Goal: Task Accomplishment & Management: Manage account settings

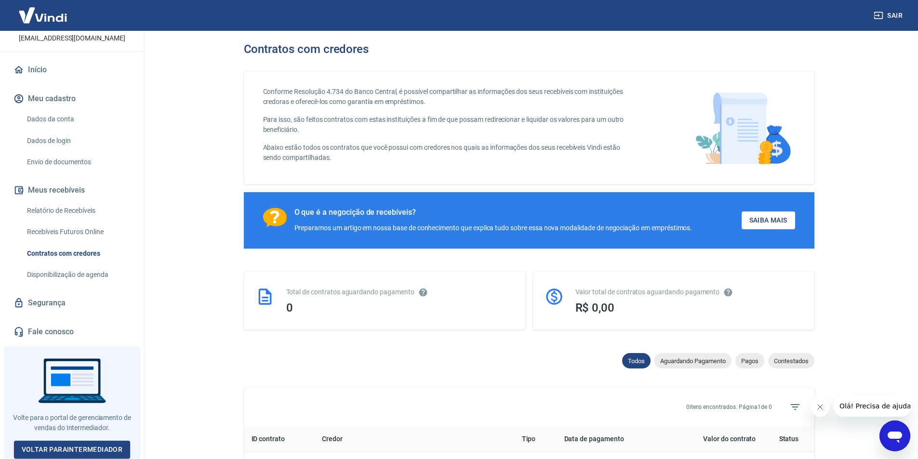
click at [66, 114] on link "Dados da conta" at bounding box center [77, 119] width 109 height 20
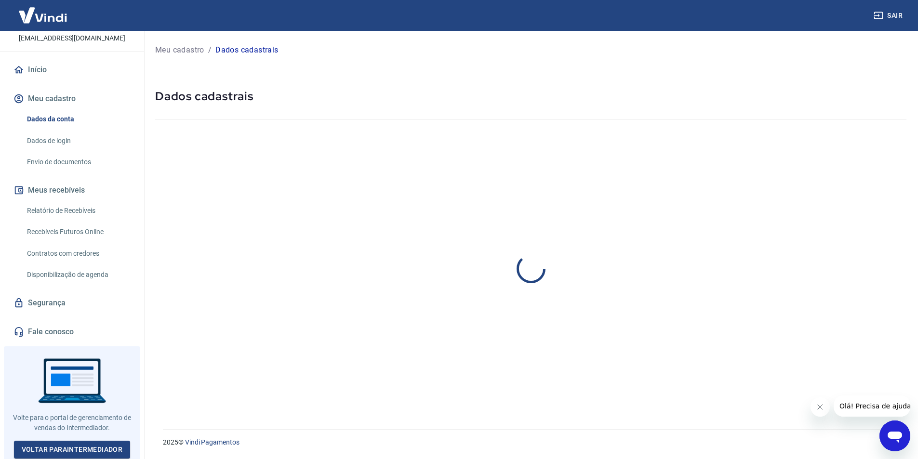
select select "SP"
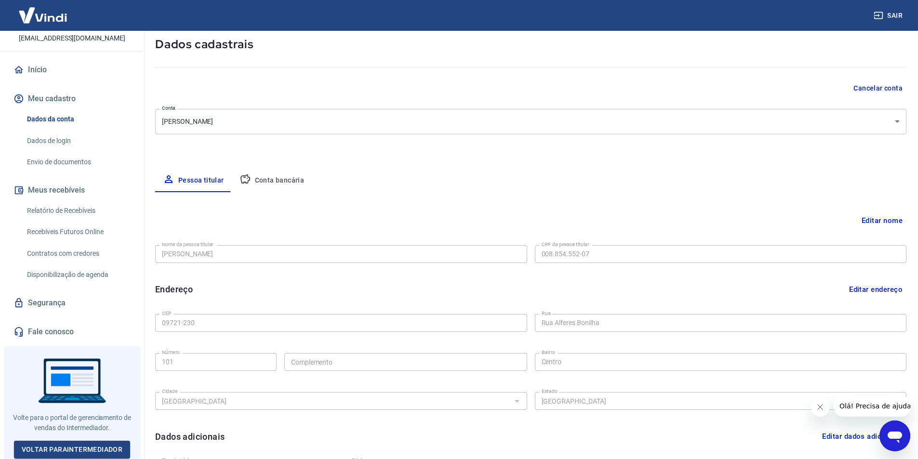
scroll to position [48, 0]
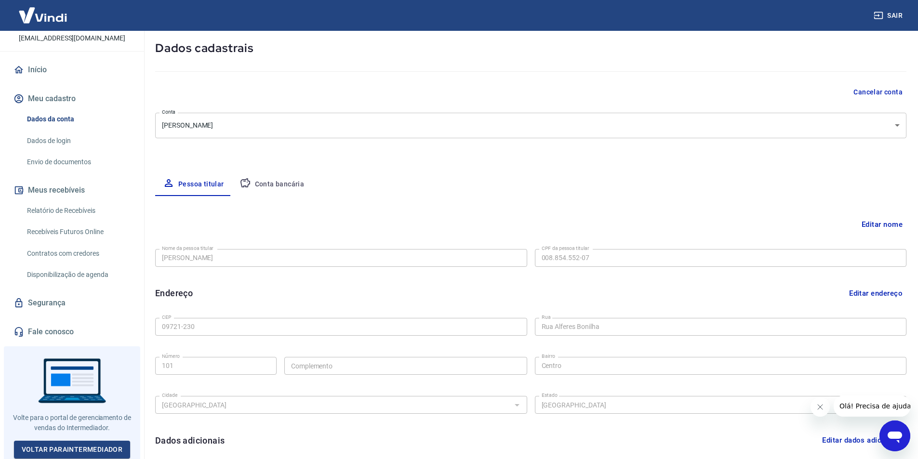
click at [265, 170] on div "Meu cadastro / Dados cadastrais Dados cadastrais Cancelar conta [PERSON_NAME] […" at bounding box center [531, 255] width 774 height 544
click at [269, 185] on button "Conta bancária" at bounding box center [272, 184] width 80 height 23
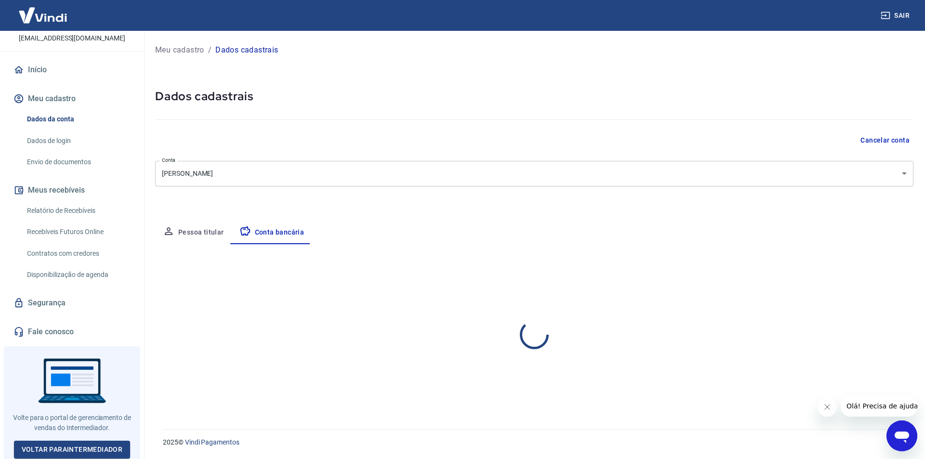
select select "1"
click at [852, 274] on button "Editar conta bancária" at bounding box center [873, 272] width 80 height 18
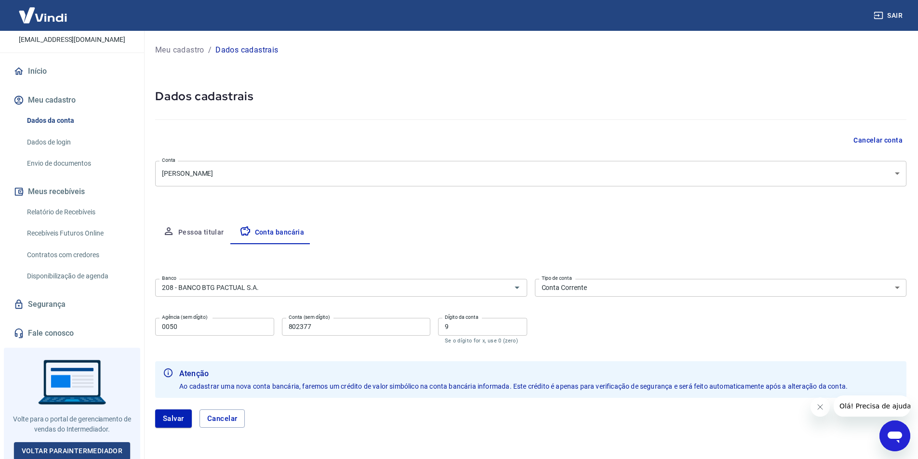
scroll to position [62, 0]
click at [63, 190] on button "Meus recebíveis" at bounding box center [72, 190] width 121 height 21
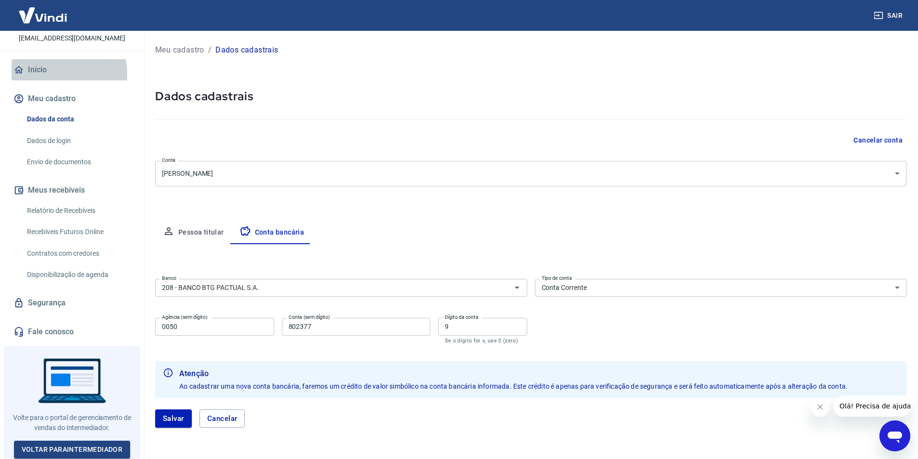
click at [39, 74] on link "Início" at bounding box center [72, 69] width 121 height 21
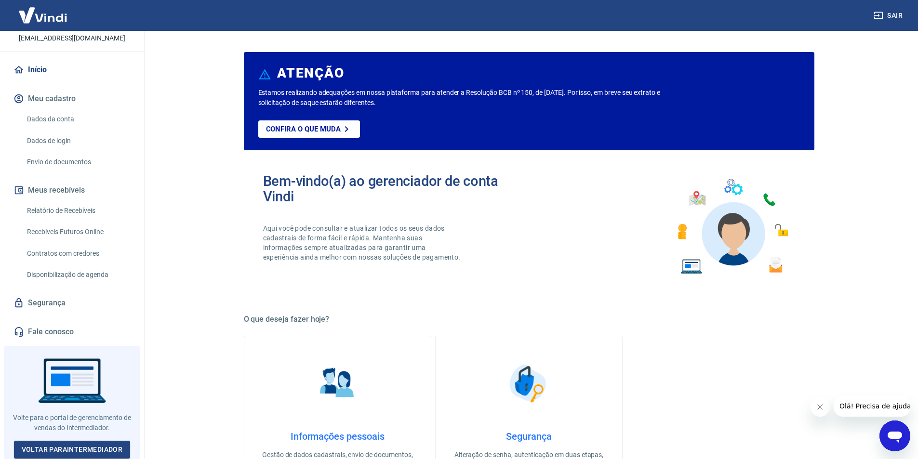
click at [59, 186] on button "Meus recebíveis" at bounding box center [72, 190] width 121 height 21
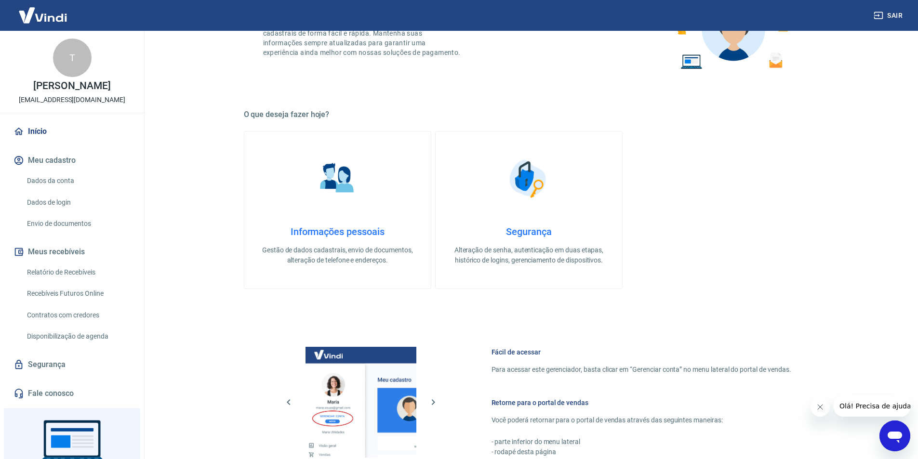
scroll to position [193, 0]
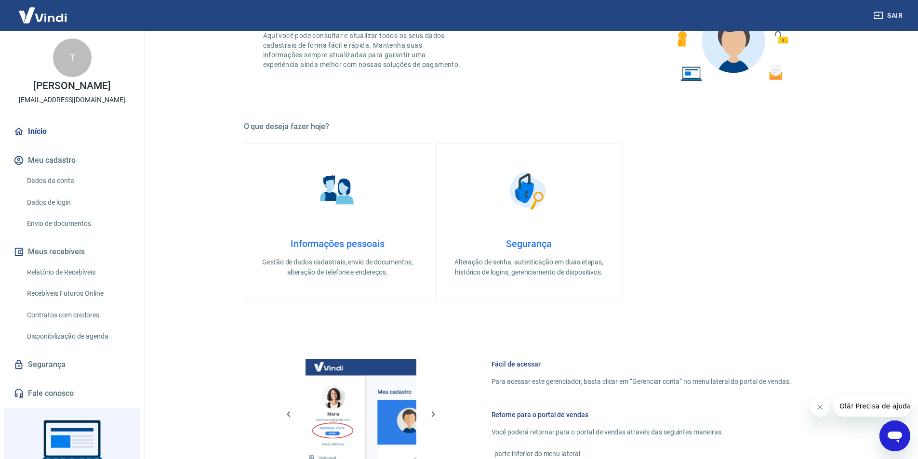
click at [47, 21] on img at bounding box center [43, 14] width 63 height 29
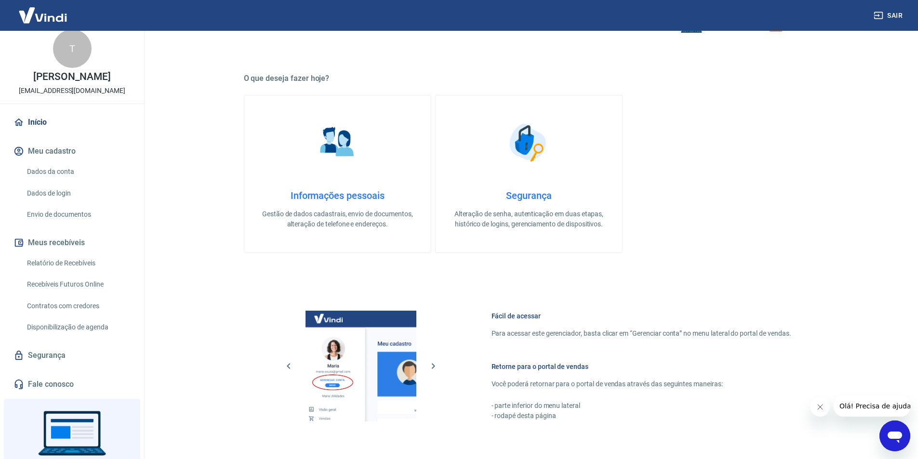
scroll to position [0, 0]
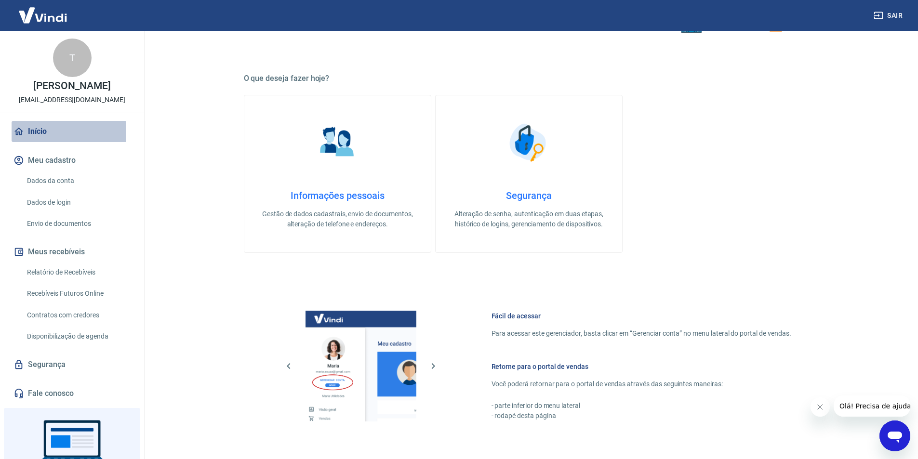
click at [15, 132] on icon at bounding box center [18, 131] width 11 height 11
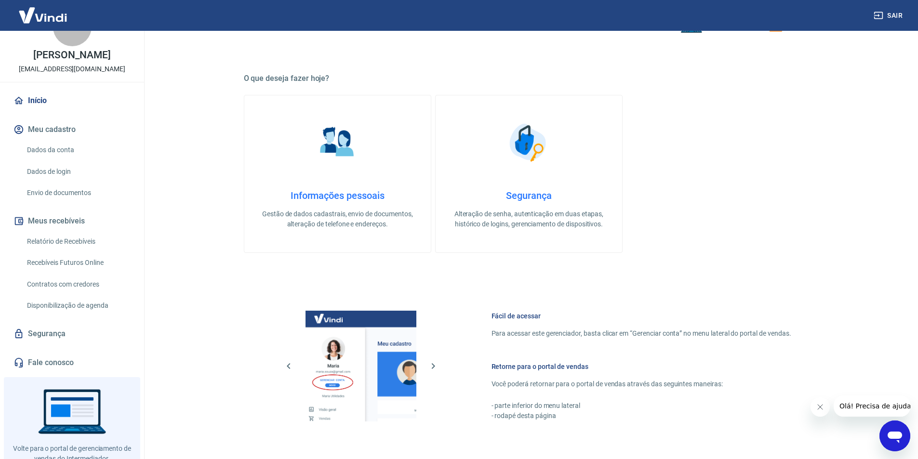
scroll to position [62, 0]
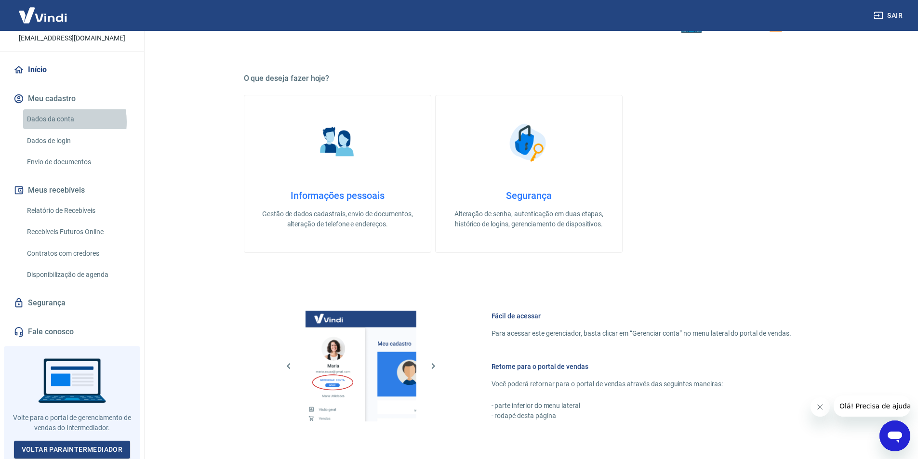
click at [52, 122] on link "Dados da conta" at bounding box center [77, 119] width 109 height 20
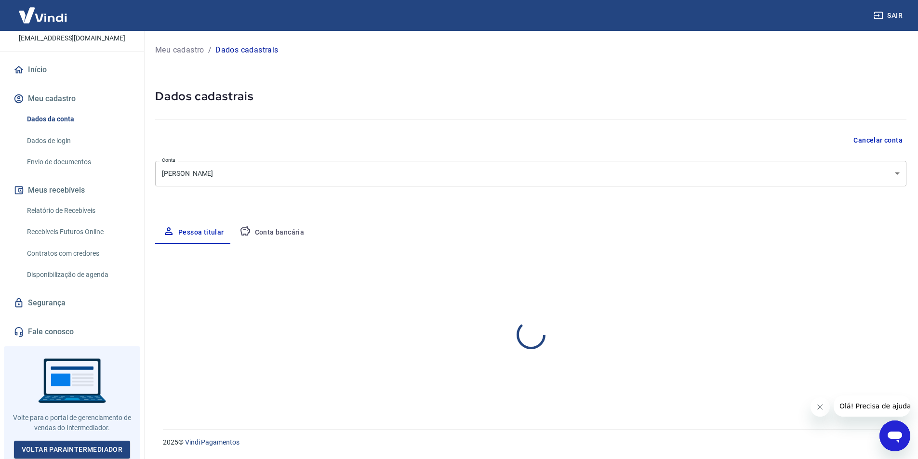
select select "SP"
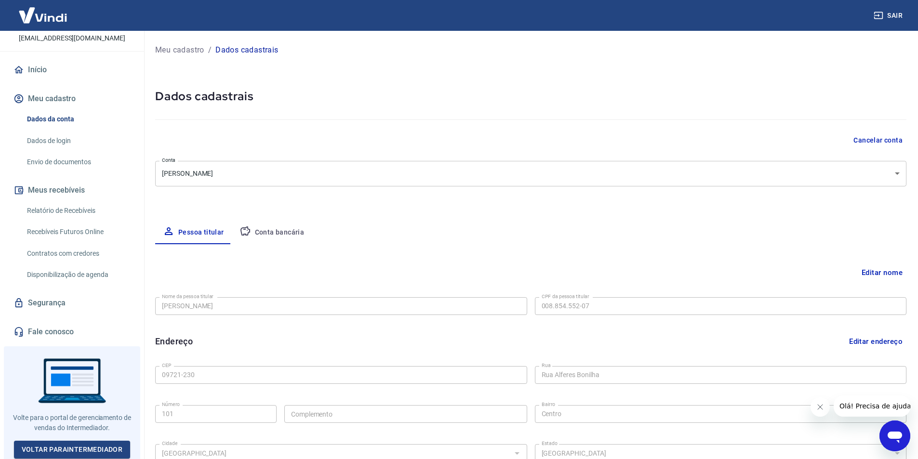
click at [49, 136] on link "Dados de login" at bounding box center [77, 141] width 109 height 20
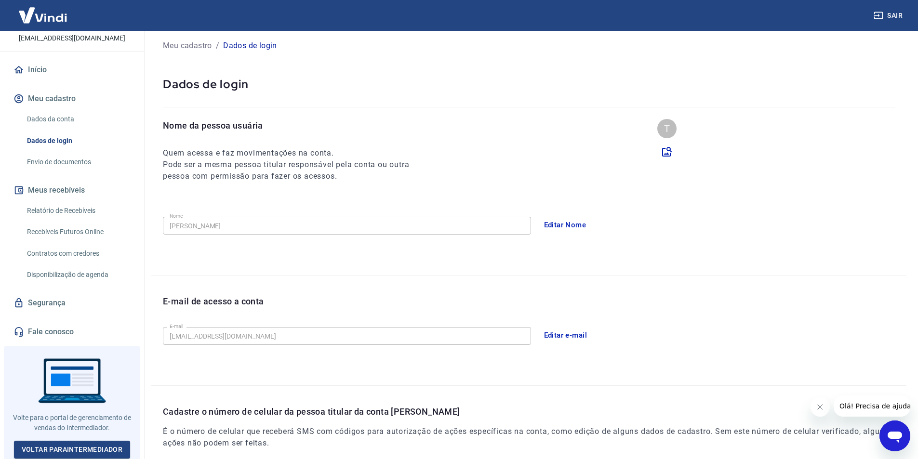
scroll to position [13, 0]
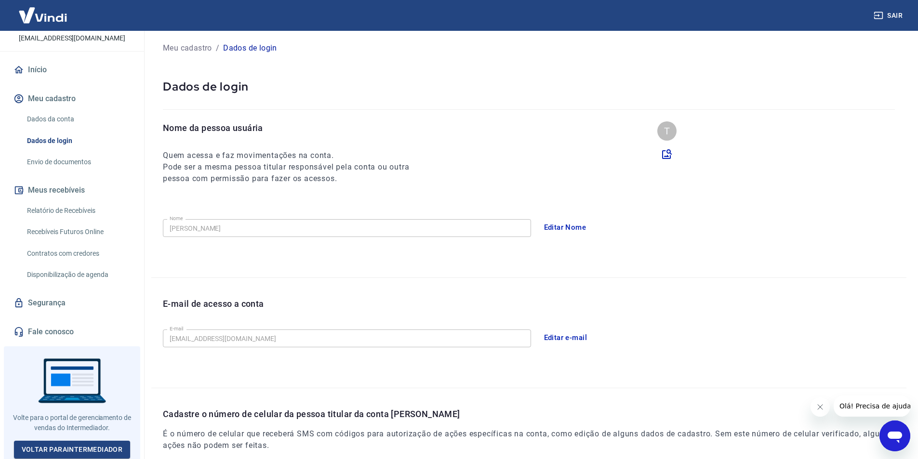
click at [68, 163] on link "Envio de documentos" at bounding box center [77, 162] width 109 height 20
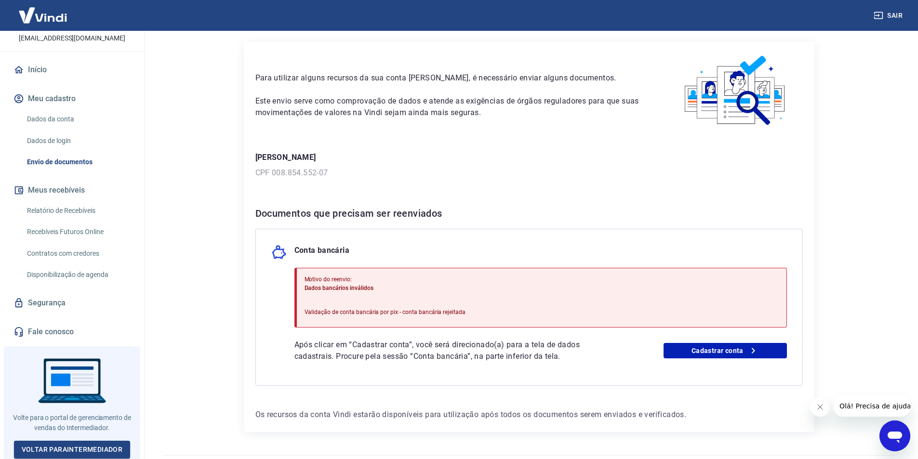
scroll to position [6, 0]
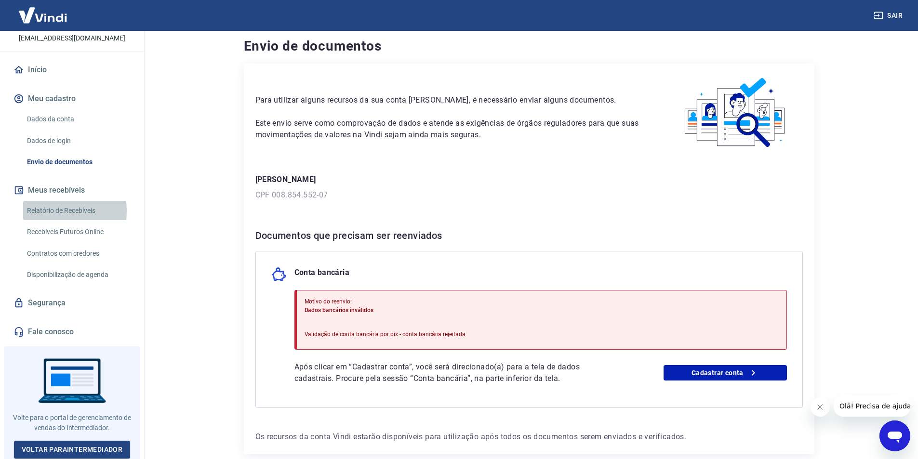
click at [51, 210] on link "Relatório de Recebíveis" at bounding box center [77, 211] width 109 height 20
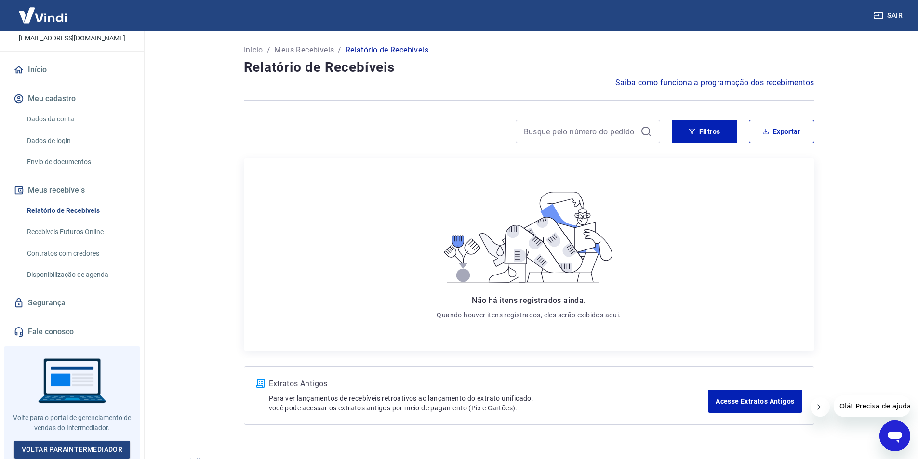
click at [61, 231] on link "Recebíveis Futuros Online" at bounding box center [77, 232] width 109 height 20
